Goal: Register for event/course

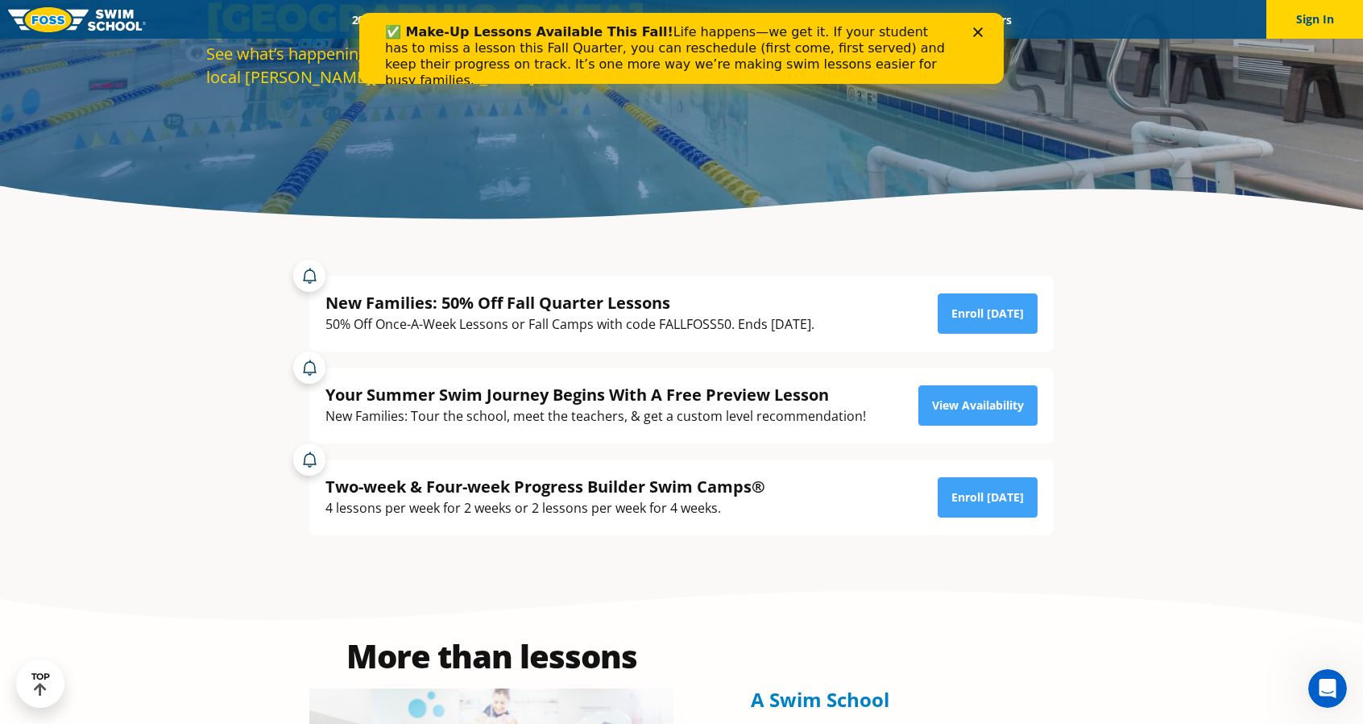
scroll to position [271, 0]
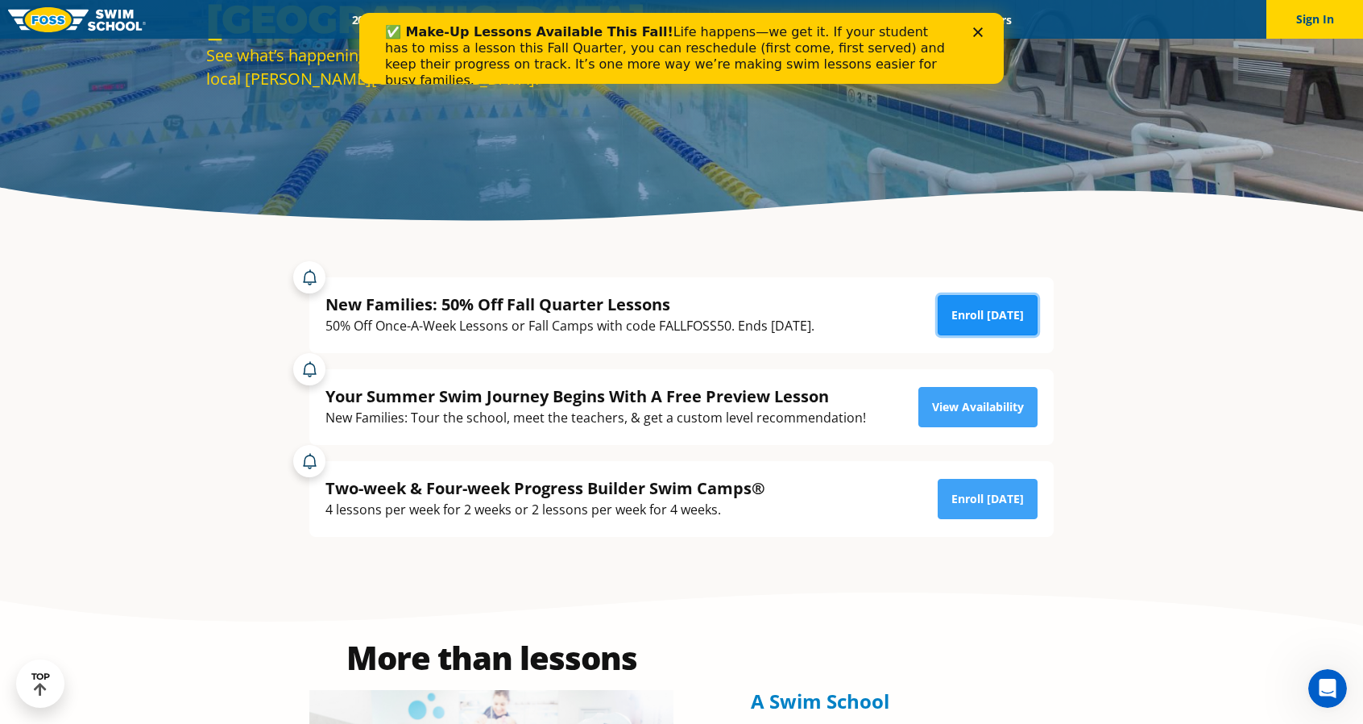
click at [968, 313] on link "Enroll Today" at bounding box center [988, 315] width 100 height 40
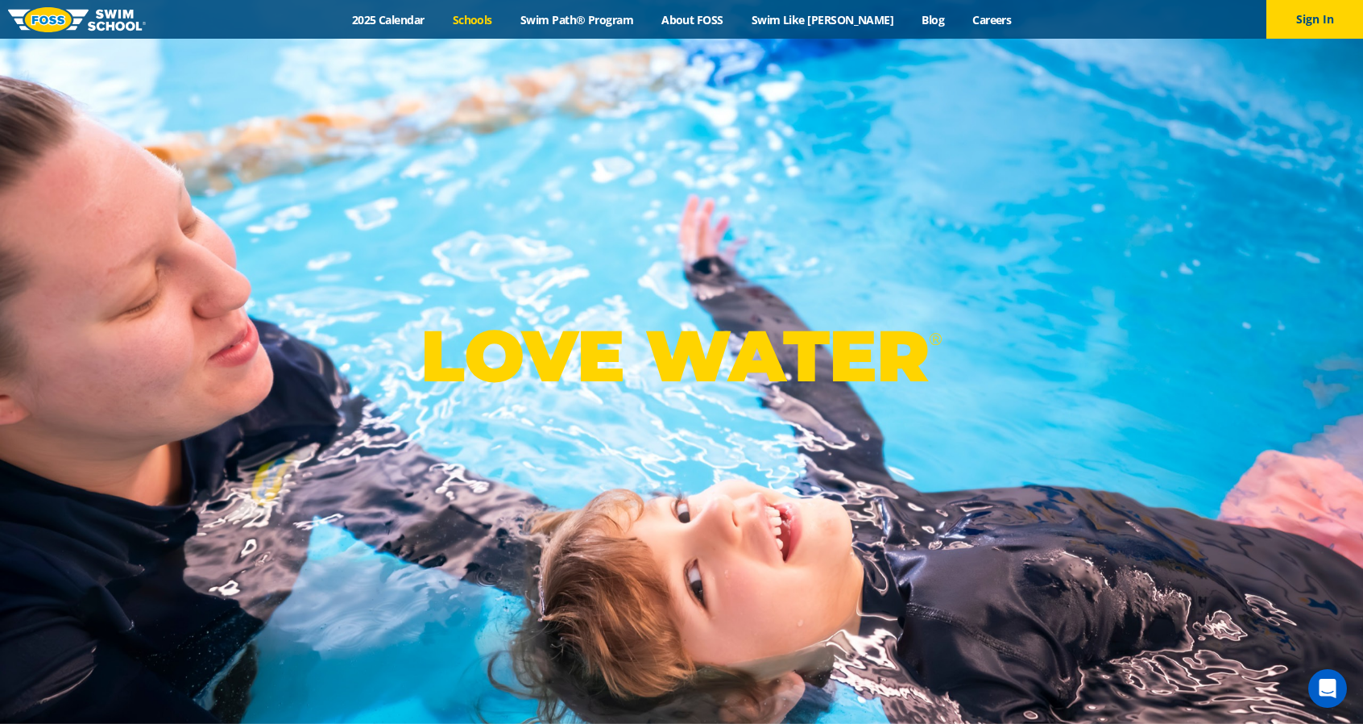
click at [506, 21] on link "Schools" at bounding box center [472, 19] width 68 height 15
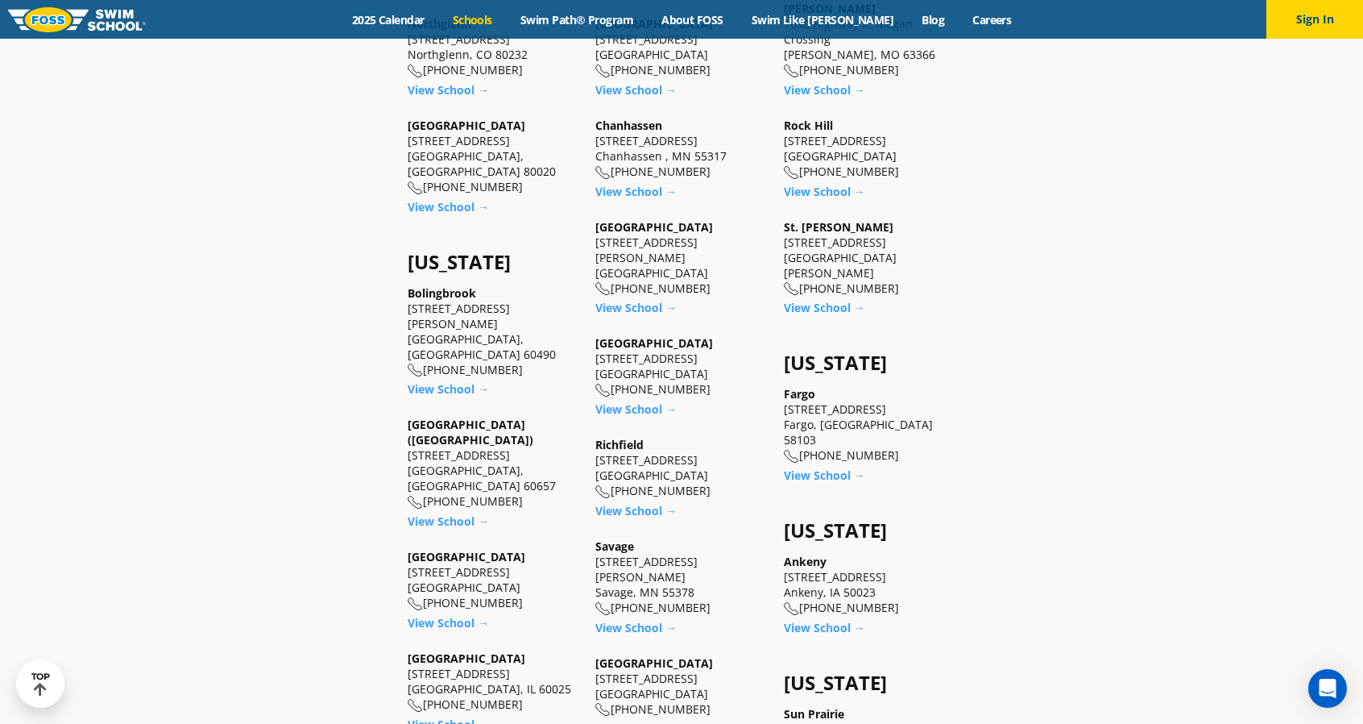
scroll to position [923, 0]
click at [469, 613] on link "View School →" at bounding box center [448, 620] width 81 height 15
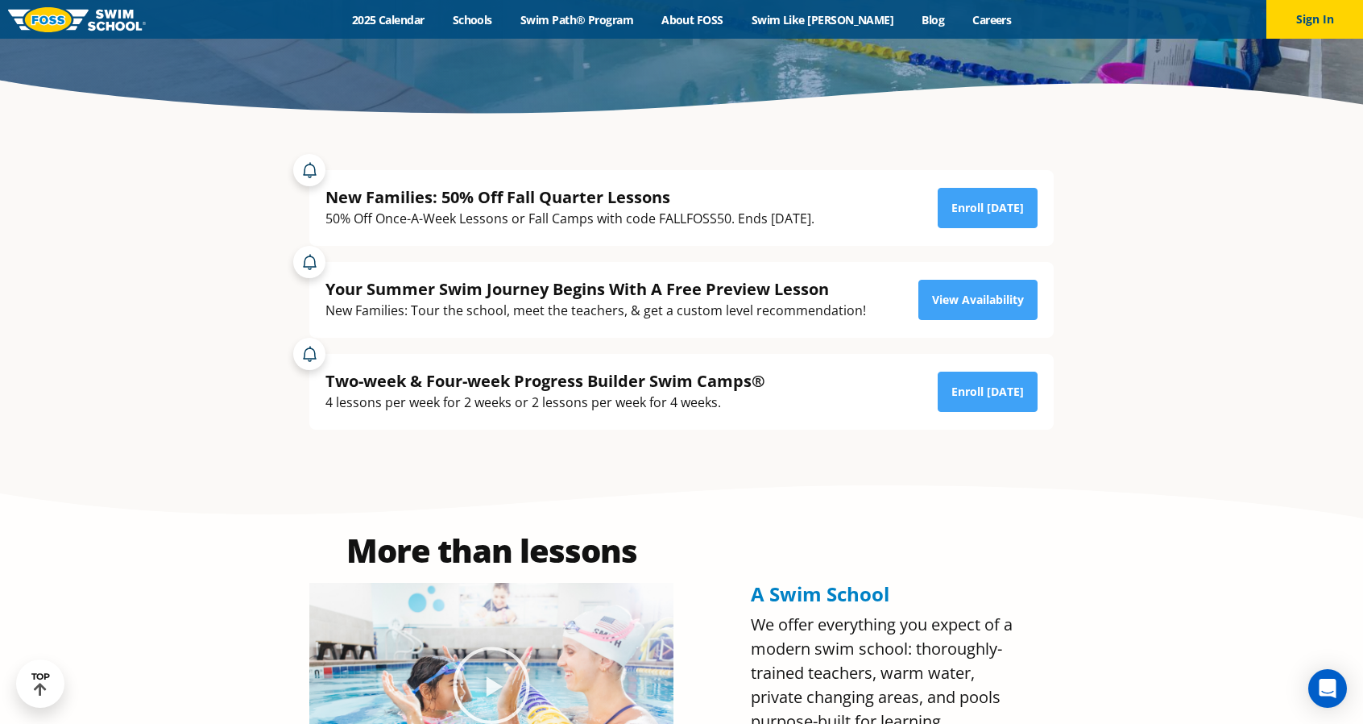
scroll to position [379, 0]
click at [433, 23] on link "2025 Calendar" at bounding box center [388, 19] width 101 height 15
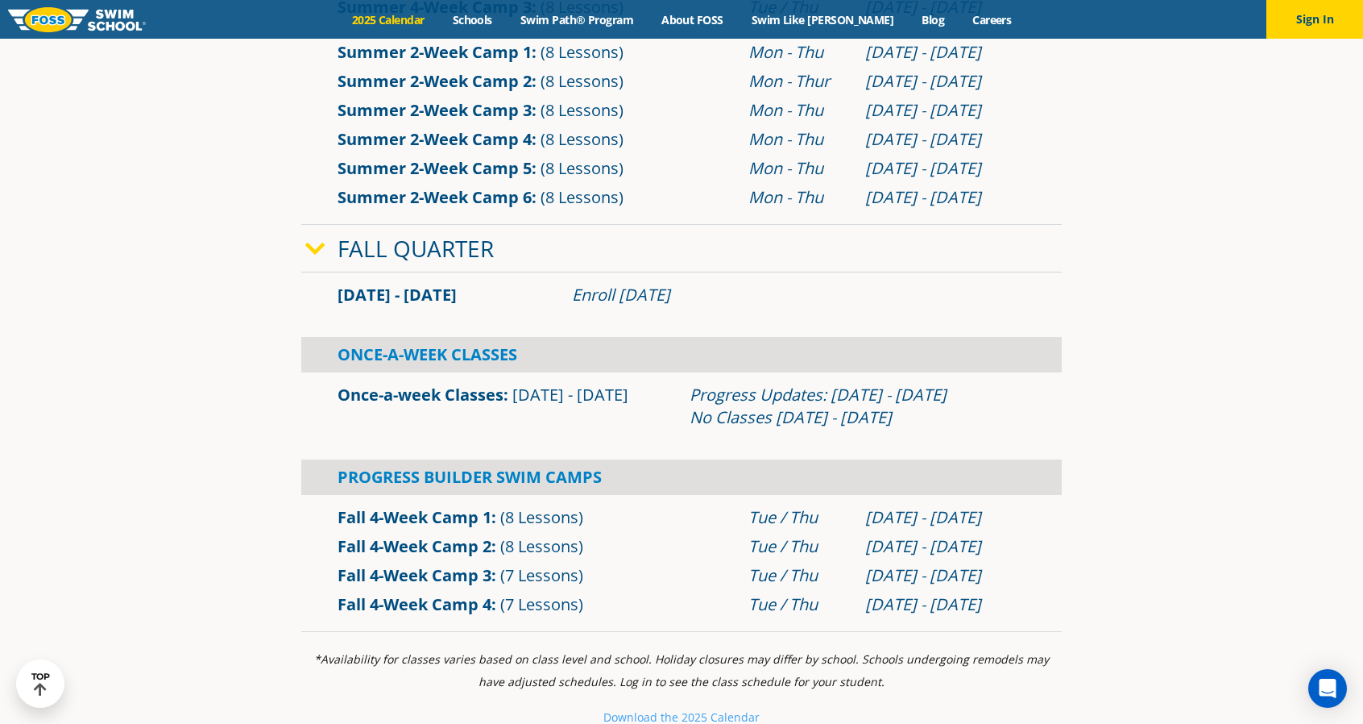
scroll to position [965, 0]
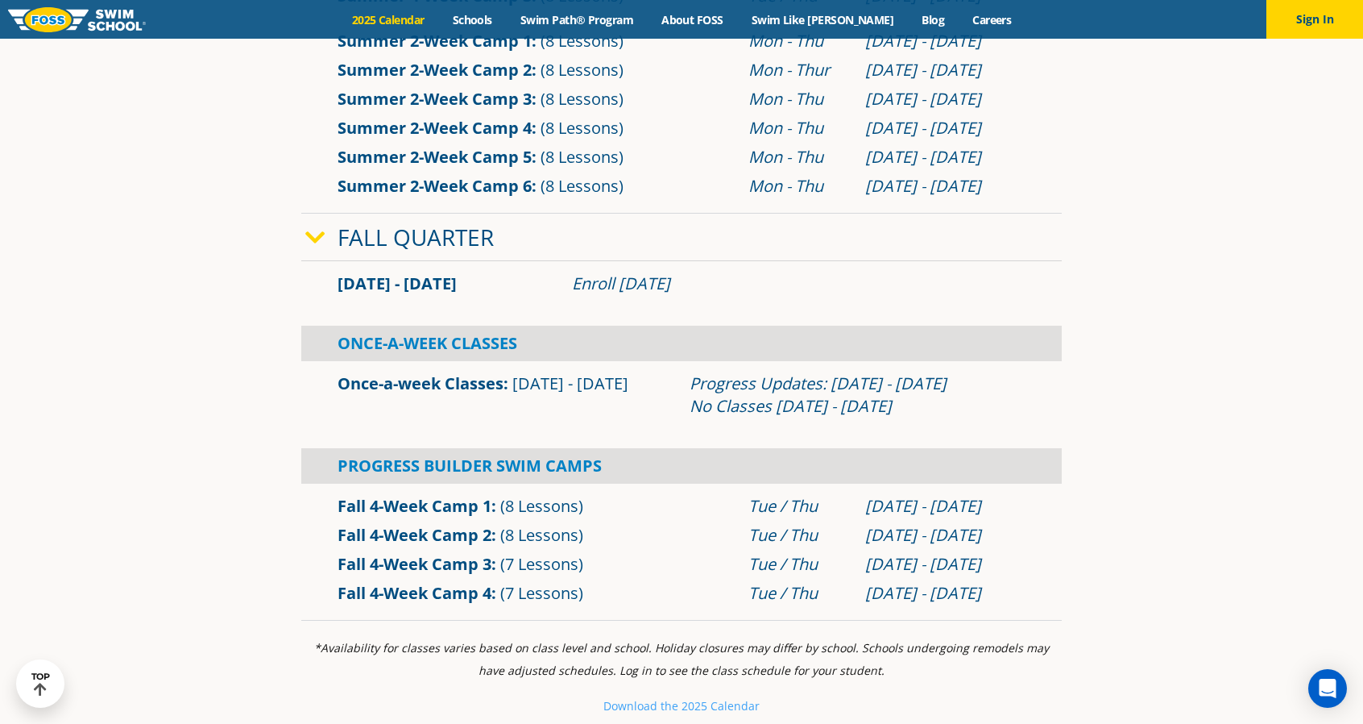
click at [651, 283] on div "Enroll [DATE]" at bounding box center [799, 283] width 454 height 23
drag, startPoint x: 898, startPoint y: 409, endPoint x: 830, endPoint y: 419, distance: 69.3
click at [830, 419] on div "Once-a-week Classes Sep 2 - Dec 22 Progress Updates: Nov 4 - Nov 10 No Classes …" at bounding box center [681, 395] width 761 height 68
click at [668, 432] on div "Sep 2 - Dec 22 Enroll July 29, 2025 Once-A-Week Classes Once-a-week Classes" at bounding box center [681, 440] width 761 height 359
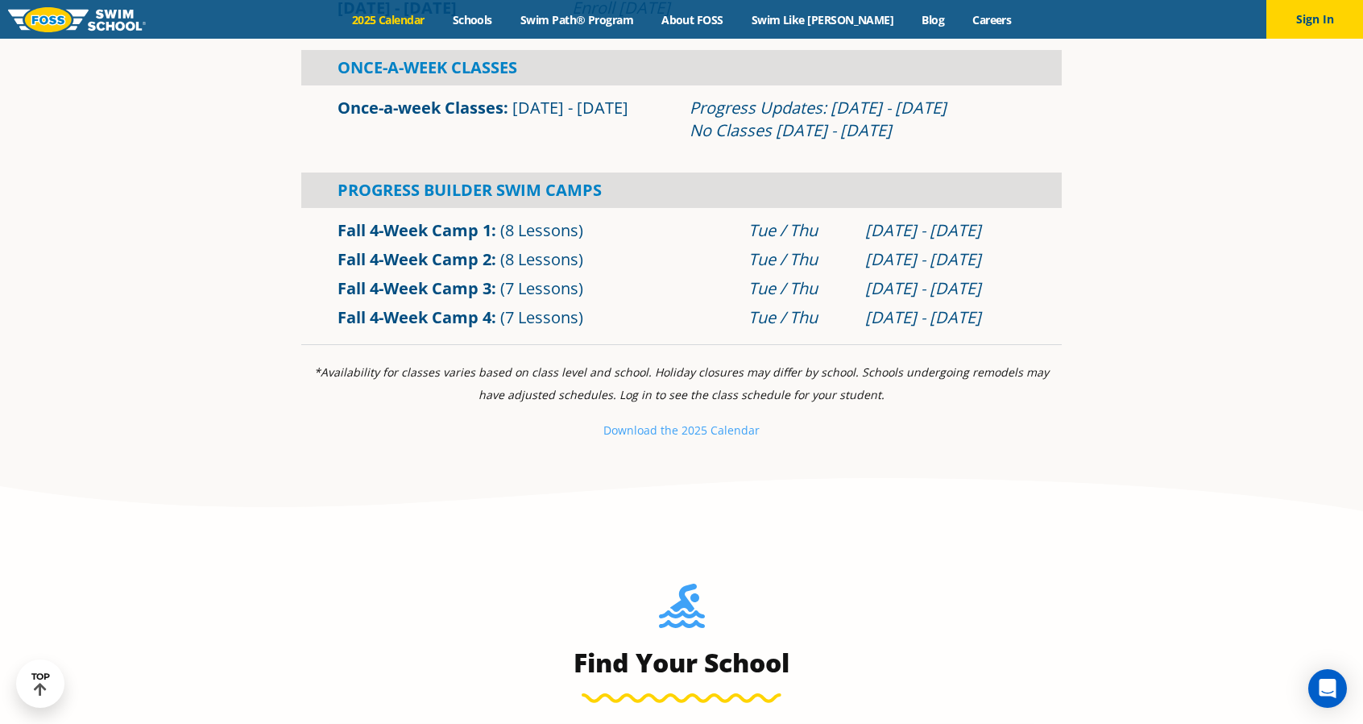
scroll to position [1236, 0]
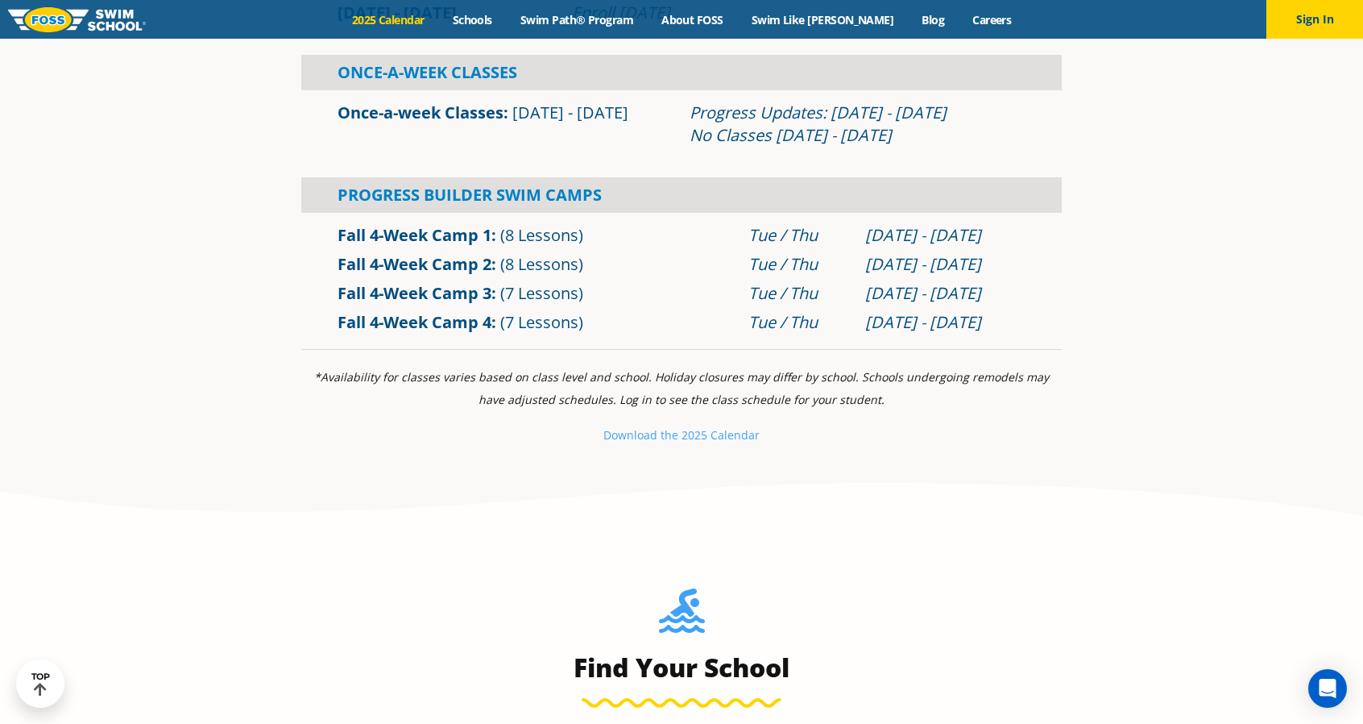
click at [668, 432] on small "Download th" at bounding box center [637, 434] width 68 height 15
click at [338, 454] on div "*Availability for classes varies based on class level and school. Holiday closu…" at bounding box center [681, 412] width 761 height 93
